Goal: Task Accomplishment & Management: Manage account settings

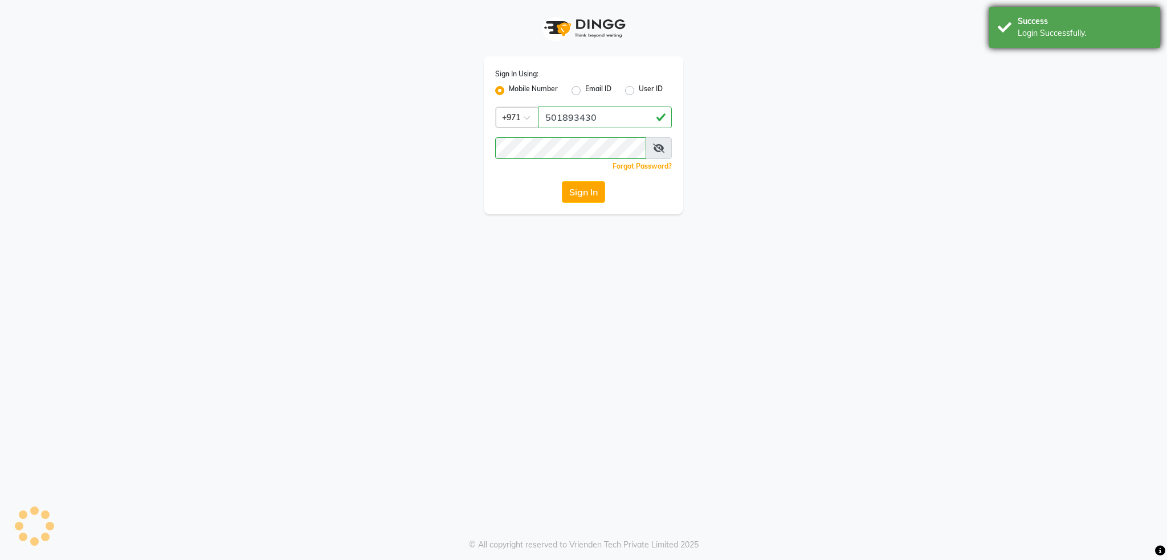
click at [1067, 35] on div "Login Successfully." at bounding box center [1085, 33] width 134 height 12
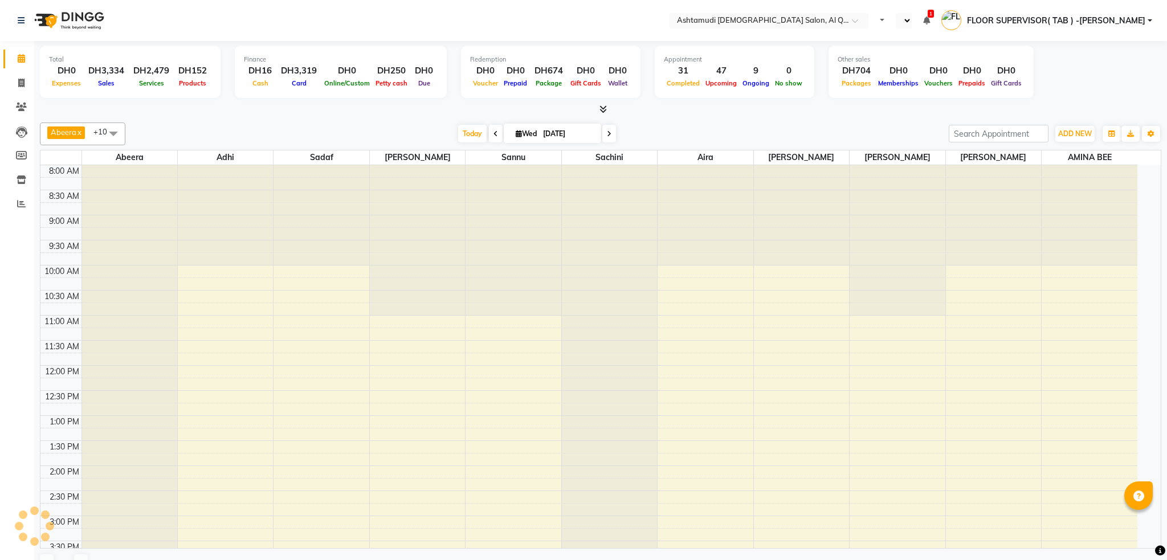
select select "en"
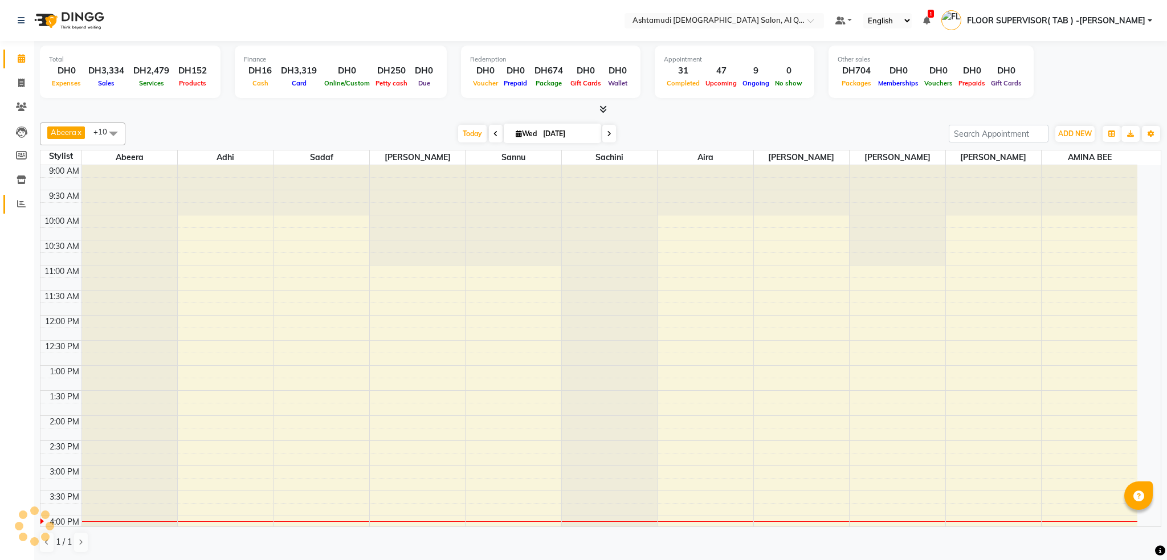
click at [21, 199] on icon at bounding box center [21, 203] width 9 height 9
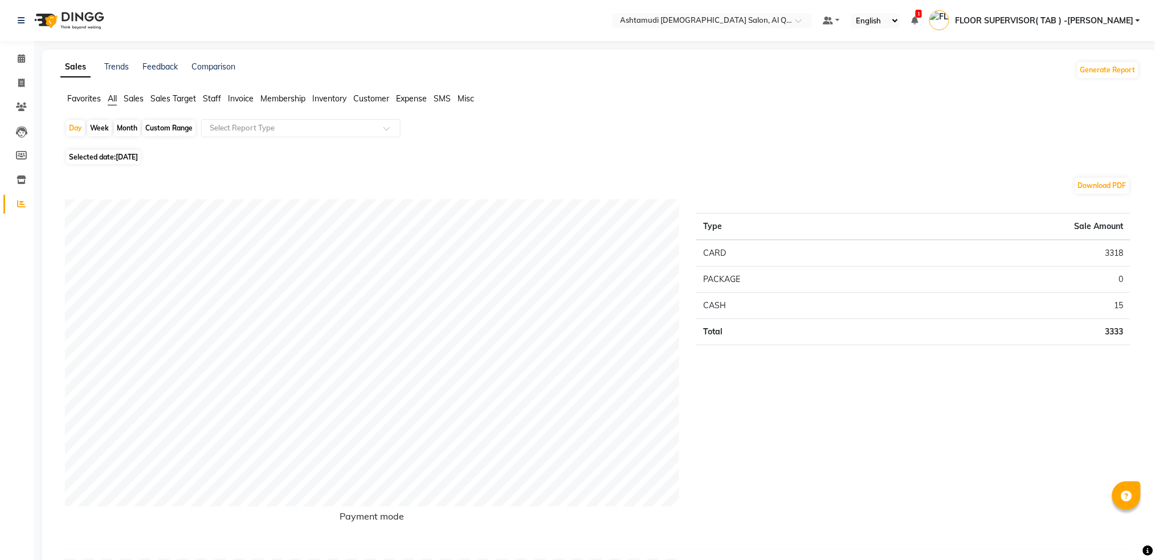
click at [215, 99] on span "Staff" at bounding box center [212, 98] width 18 height 10
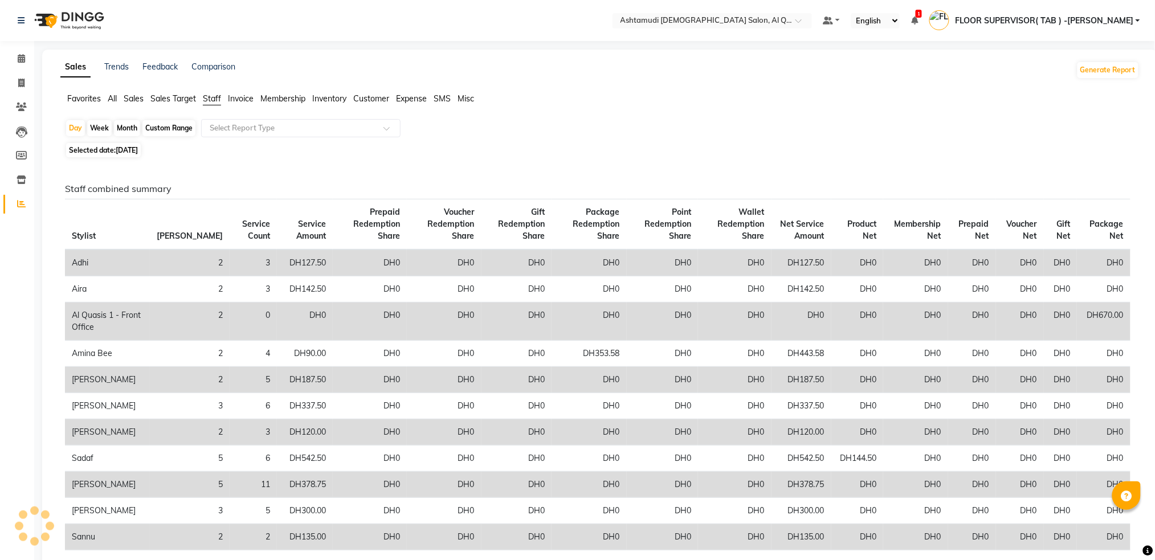
click at [180, 137] on div "Day Week Month Custom Range Select Report Type" at bounding box center [600, 129] width 1070 height 21
click at [174, 130] on div "Custom Range" at bounding box center [168, 128] width 53 height 16
select select "9"
select select "2025"
click at [168, 124] on div "Custom Range" at bounding box center [168, 128] width 53 height 16
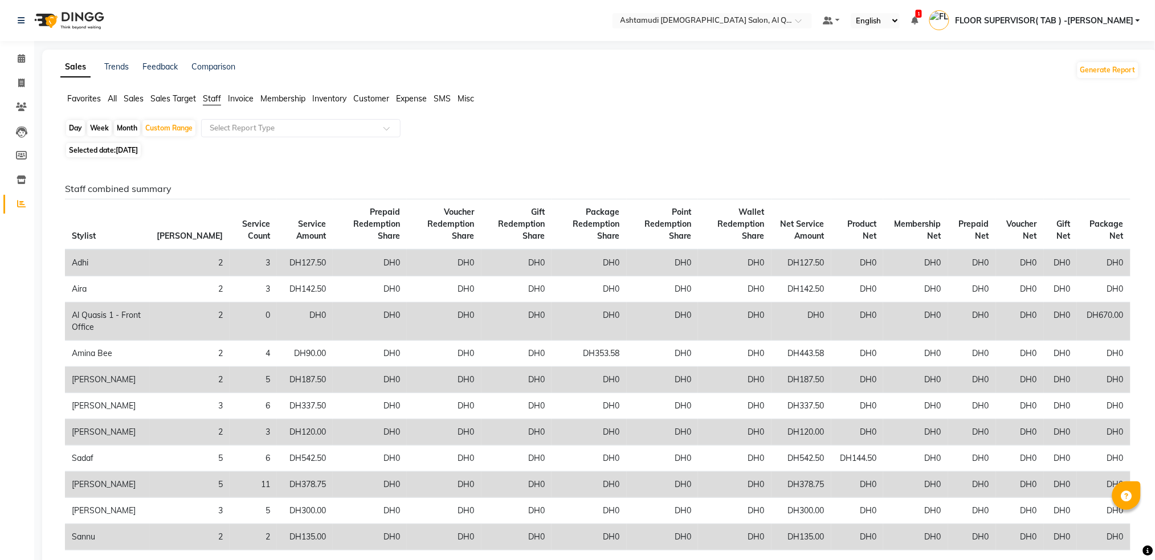
select select "9"
select select "2025"
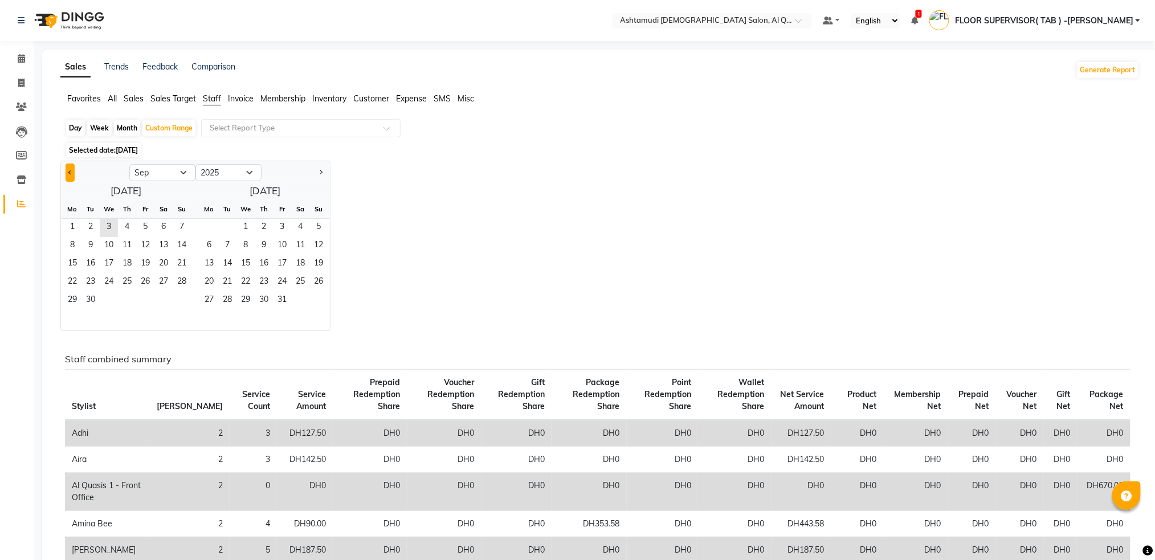
click at [70, 175] on button "Previous month" at bounding box center [70, 173] width 9 height 18
select select "8"
click at [146, 227] on span "1" at bounding box center [145, 228] width 18 height 18
click at [183, 302] on span "31" at bounding box center [182, 301] width 18 height 18
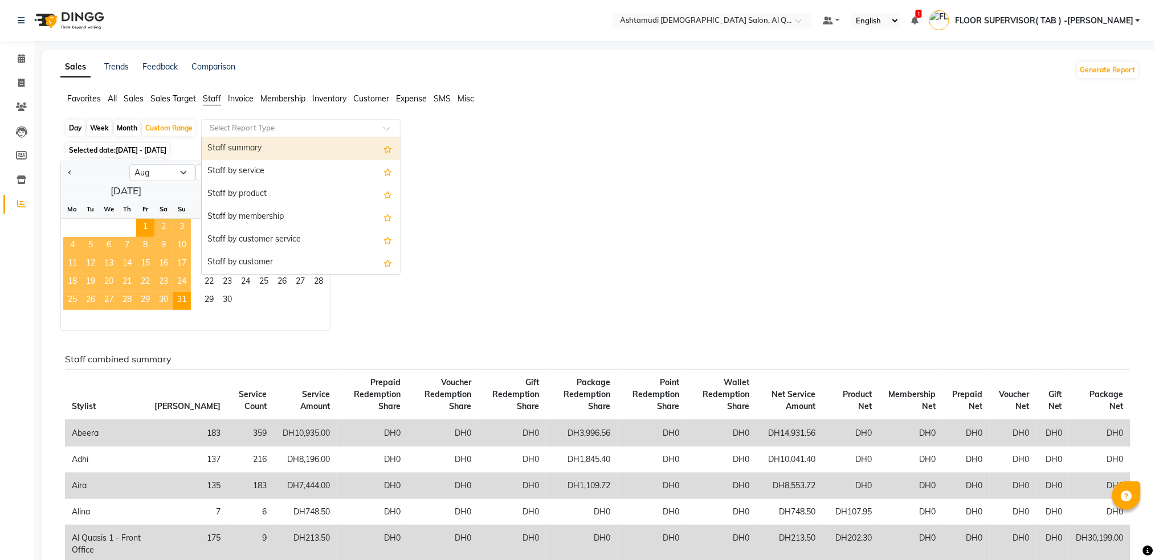
click at [266, 130] on input "text" at bounding box center [289, 128] width 164 height 11
click at [263, 149] on div "Staff summary" at bounding box center [301, 148] width 198 height 23
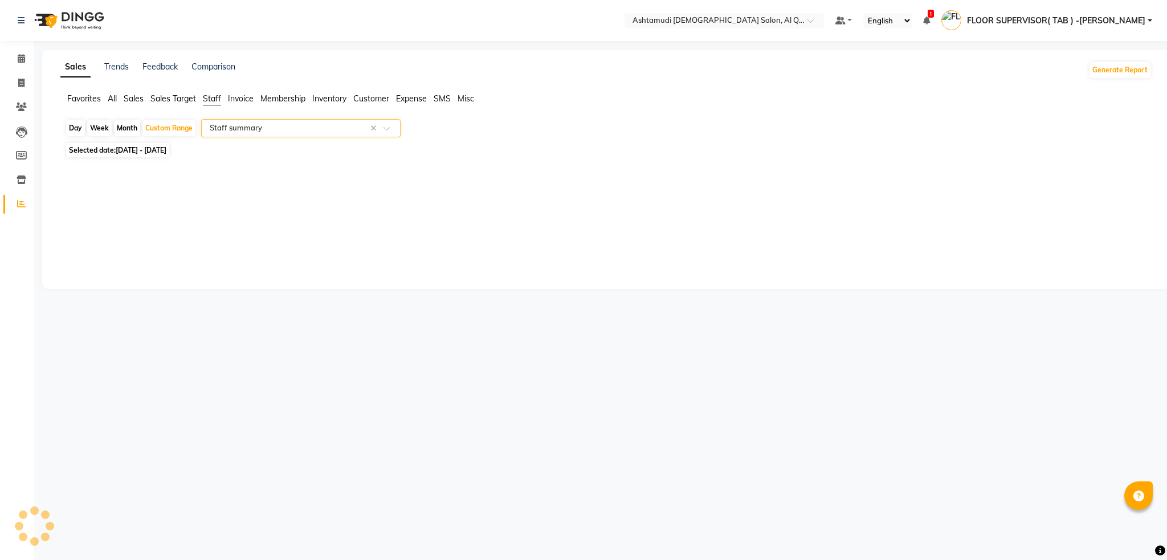
select select "full_report"
select select "csv"
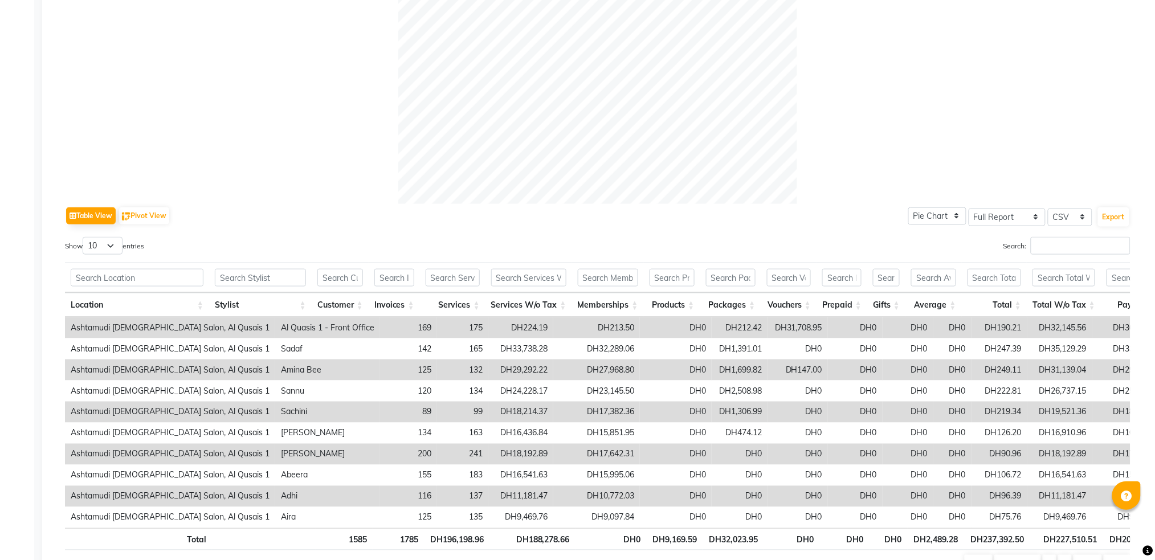
scroll to position [379, 0]
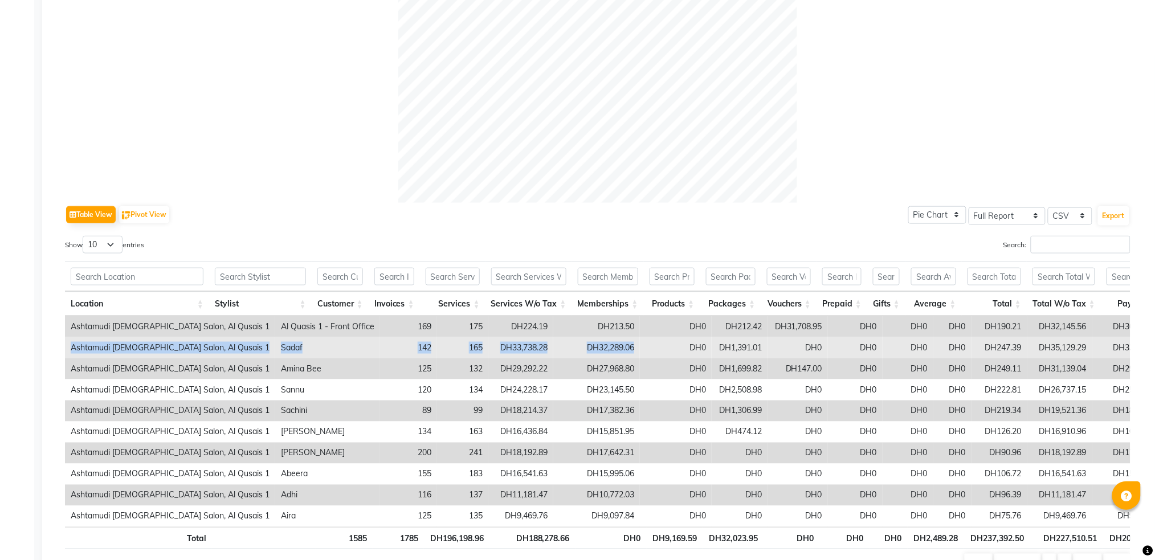
drag, startPoint x: 572, startPoint y: 345, endPoint x: 68, endPoint y: 347, distance: 503.7
click at [68, 347] on tr "Ashtamudi [DEMOGRAPHIC_DATA] Salon, Al Qusais 1 Sadaf 142 165 DH33,738.28 DH32,…" at bounding box center [757, 347] width 1385 height 21
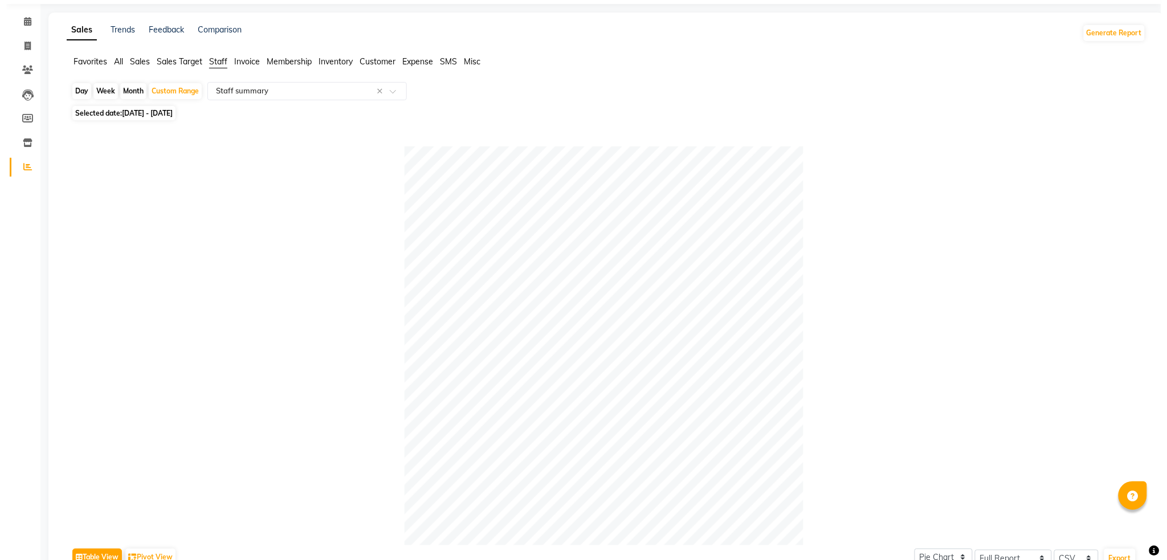
scroll to position [0, 0]
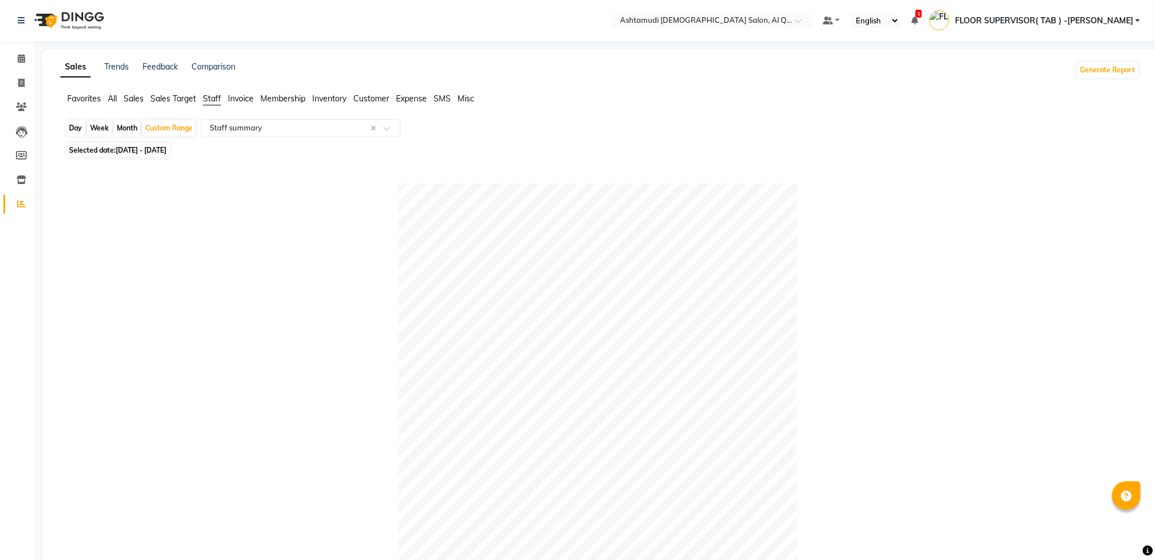
click at [1082, 31] on nav "Select Location × Ashtamudi [DEMOGRAPHIC_DATA] Salon, Al Qusais 1 Default Panel…" at bounding box center [577, 20] width 1155 height 41
click at [1081, 21] on span "FLOOR SUPERVISOR( TAB ) -[PERSON_NAME]" at bounding box center [1044, 21] width 178 height 12
click at [1073, 74] on link "Sign out" at bounding box center [1082, 82] width 104 height 18
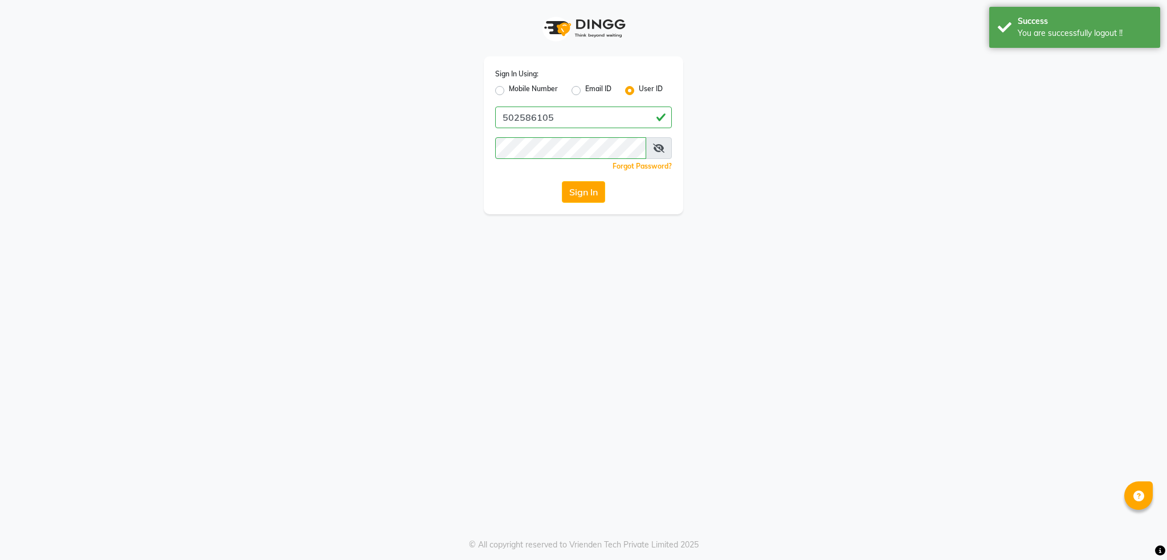
click at [509, 91] on label "Mobile Number" at bounding box center [533, 91] width 49 height 14
click at [509, 91] on input "Mobile Number" at bounding box center [512, 87] width 7 height 7
radio input "true"
radio input "false"
click at [509, 89] on label "Mobile Number" at bounding box center [533, 91] width 49 height 14
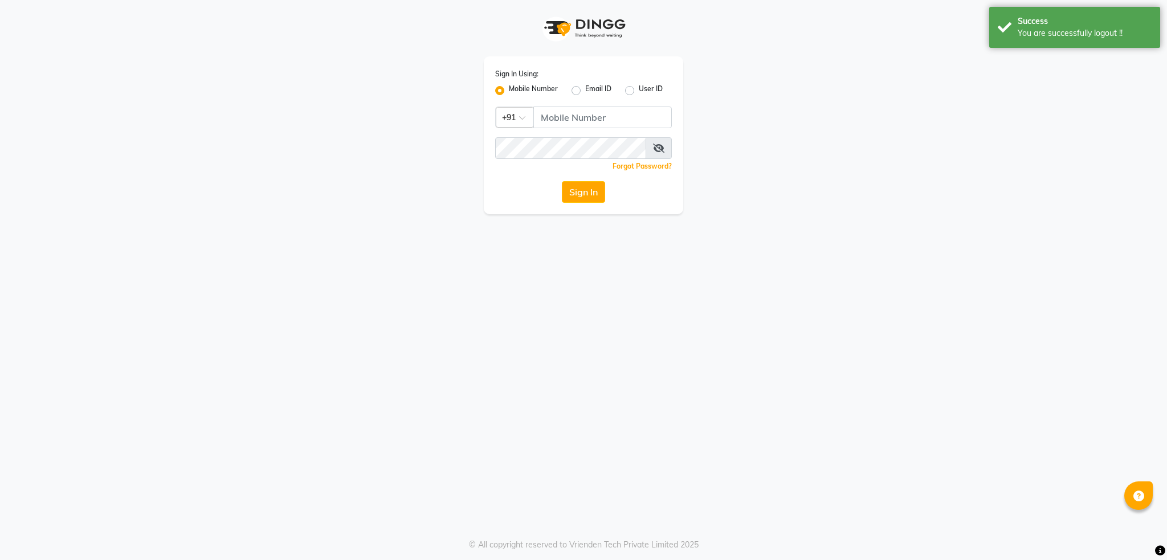
click at [509, 89] on input "Mobile Number" at bounding box center [512, 87] width 7 height 7
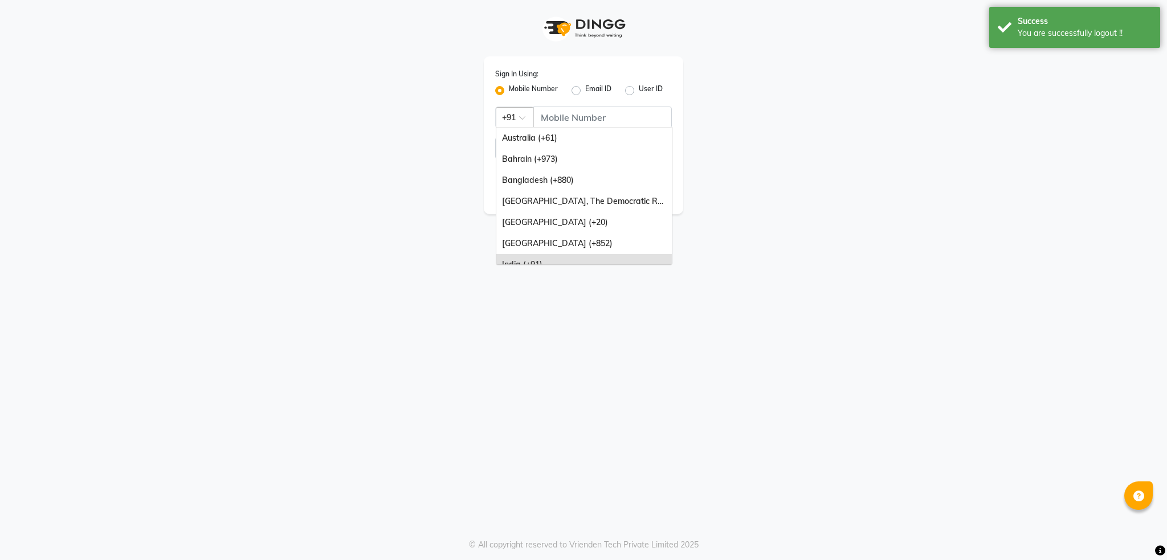
click at [522, 124] on span at bounding box center [526, 121] width 14 height 12
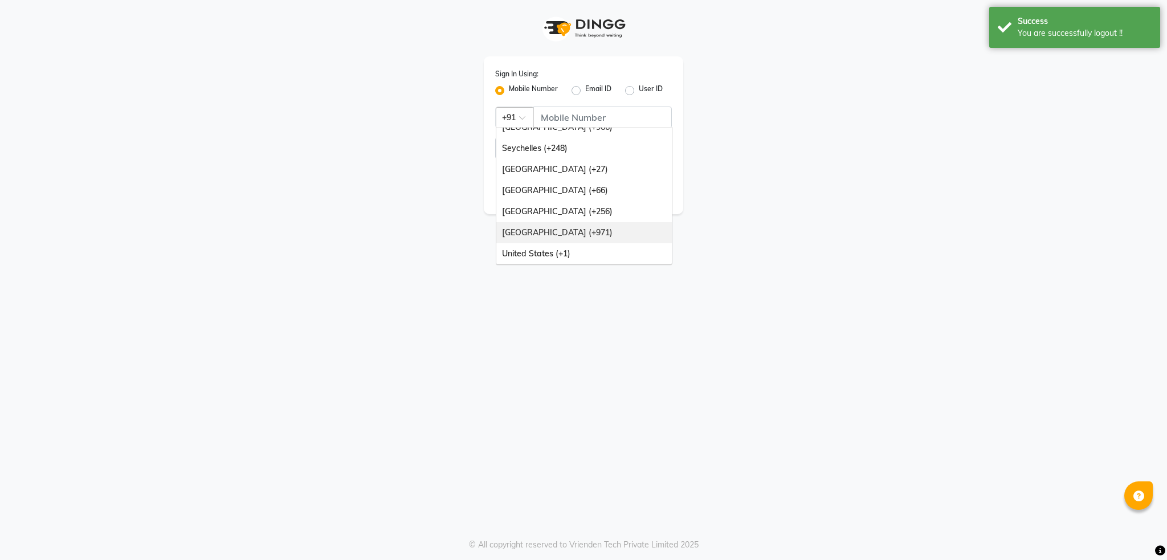
click at [560, 235] on div "[GEOGRAPHIC_DATA] (+971)" at bounding box center [583, 232] width 175 height 21
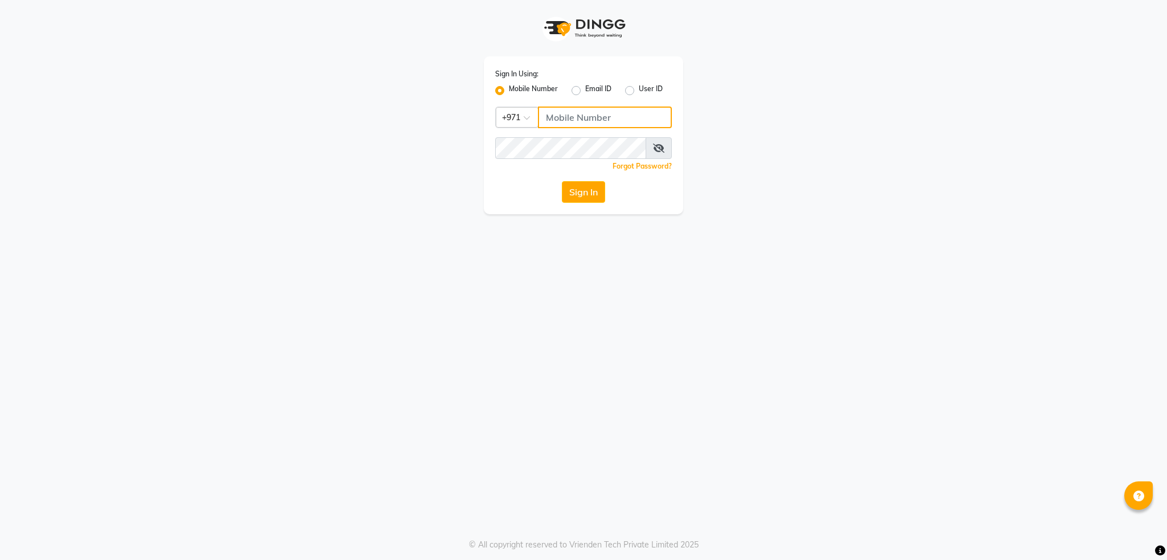
drag, startPoint x: 578, startPoint y: 121, endPoint x: 587, endPoint y: 97, distance: 26.1
click at [580, 117] on input "Username" at bounding box center [605, 118] width 134 height 22
type input "501893432"
click at [593, 159] on div "Sign In Using: Mobile Number Email ID User ID Country Code × [PHONE_NUMBER] Rem…" at bounding box center [583, 135] width 199 height 158
click at [470, 291] on div "Sign In Using: Mobile Number Email ID User ID Country Code × [PHONE_NUMBER] Rem…" at bounding box center [583, 280] width 1167 height 560
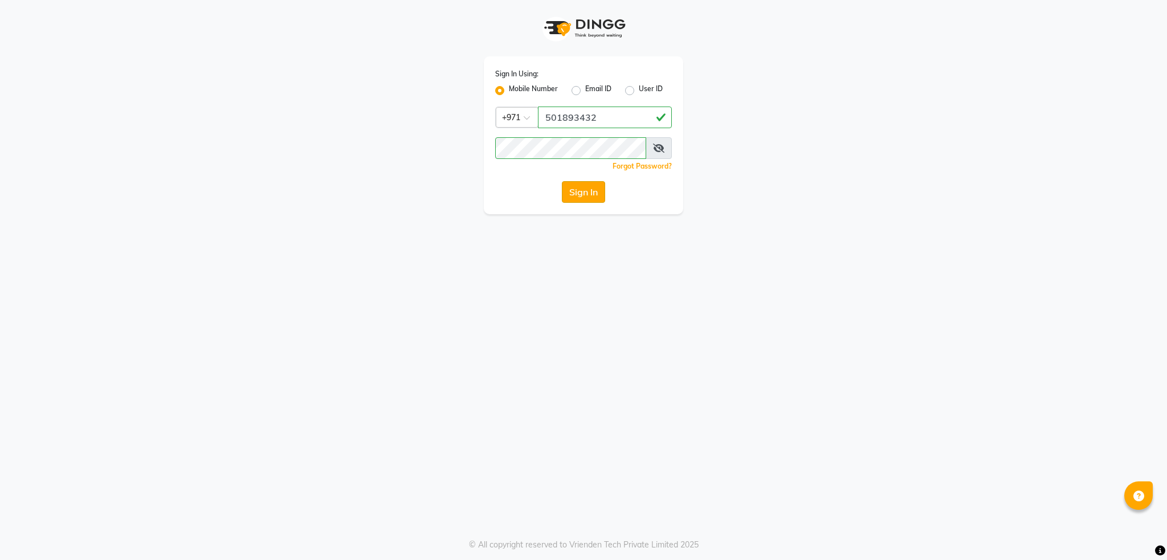
click at [573, 198] on button "Sign In" at bounding box center [583, 192] width 43 height 22
